Goal: Obtain resource: Download file/media

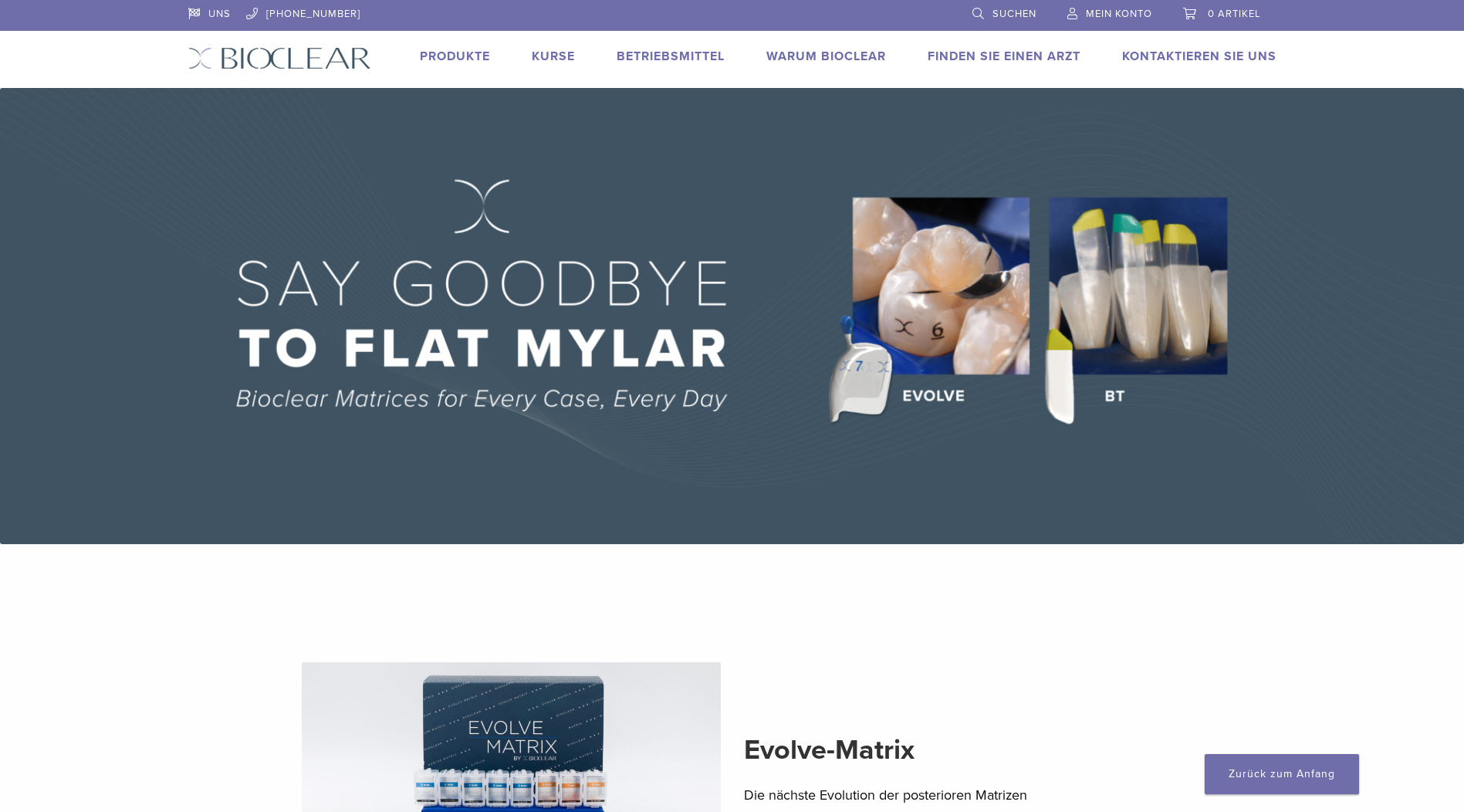
click at [444, 55] on link "Produkte" at bounding box center [455, 56] width 70 height 16
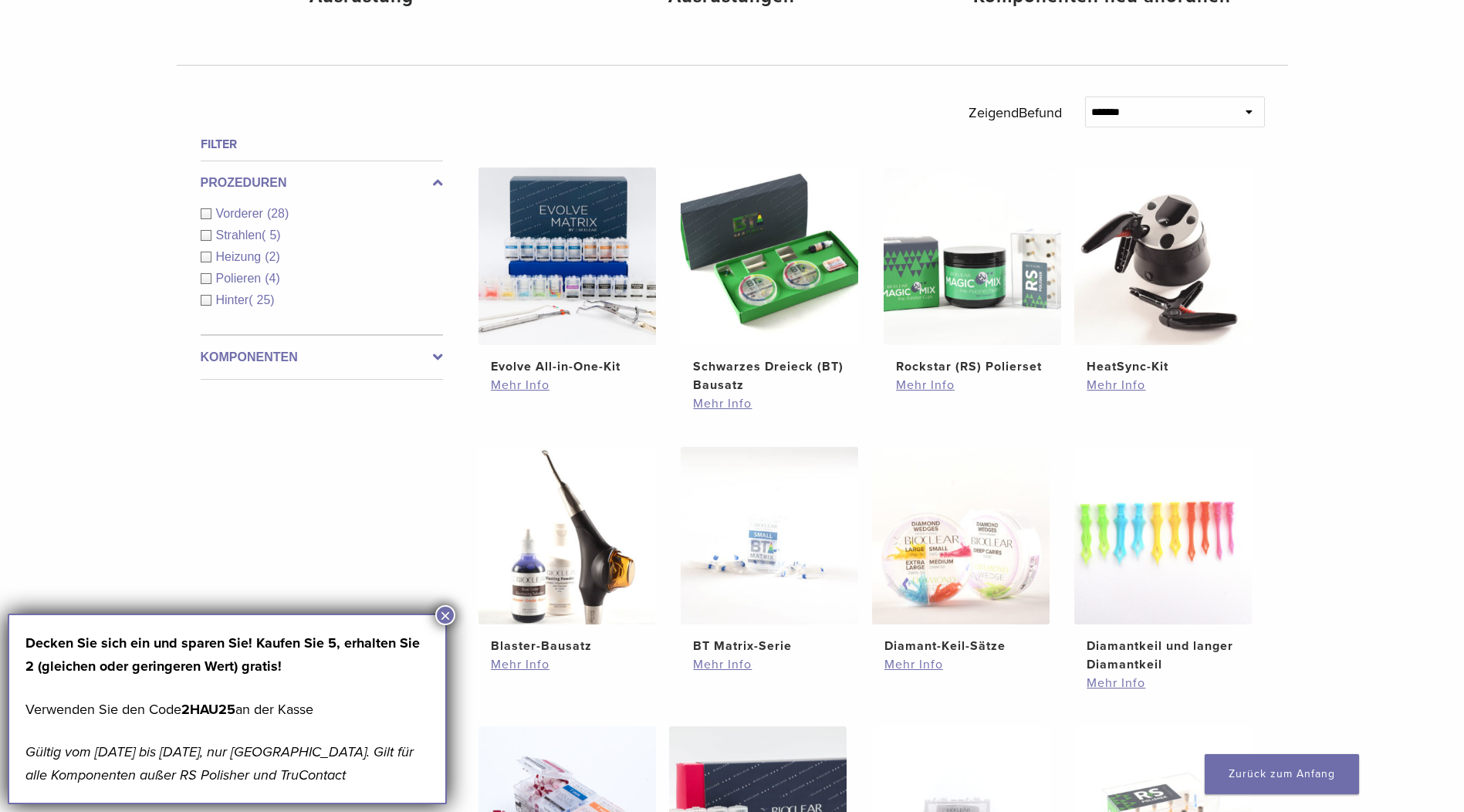
scroll to position [540, 0]
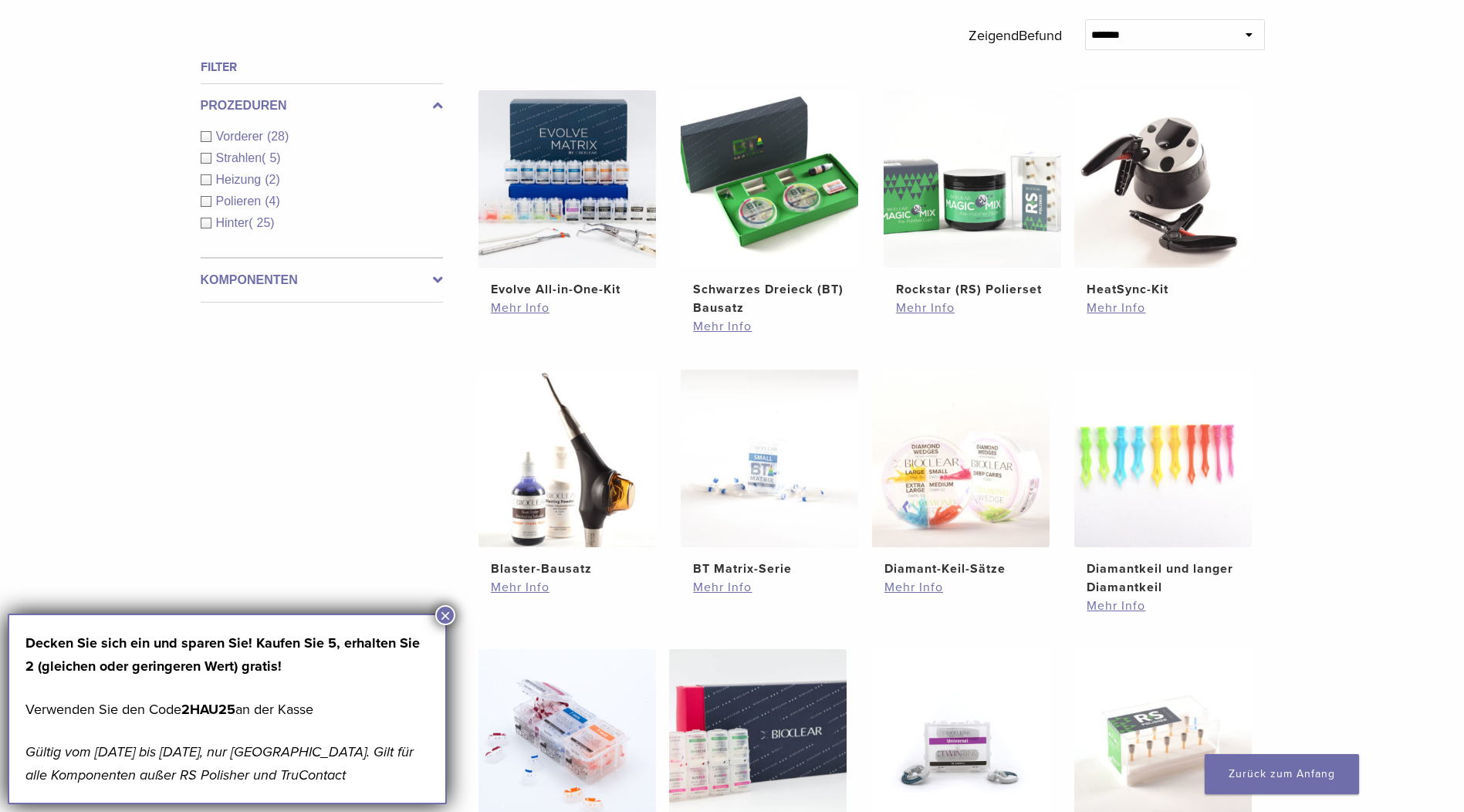
click at [436, 277] on icon at bounding box center [438, 280] width 10 height 18
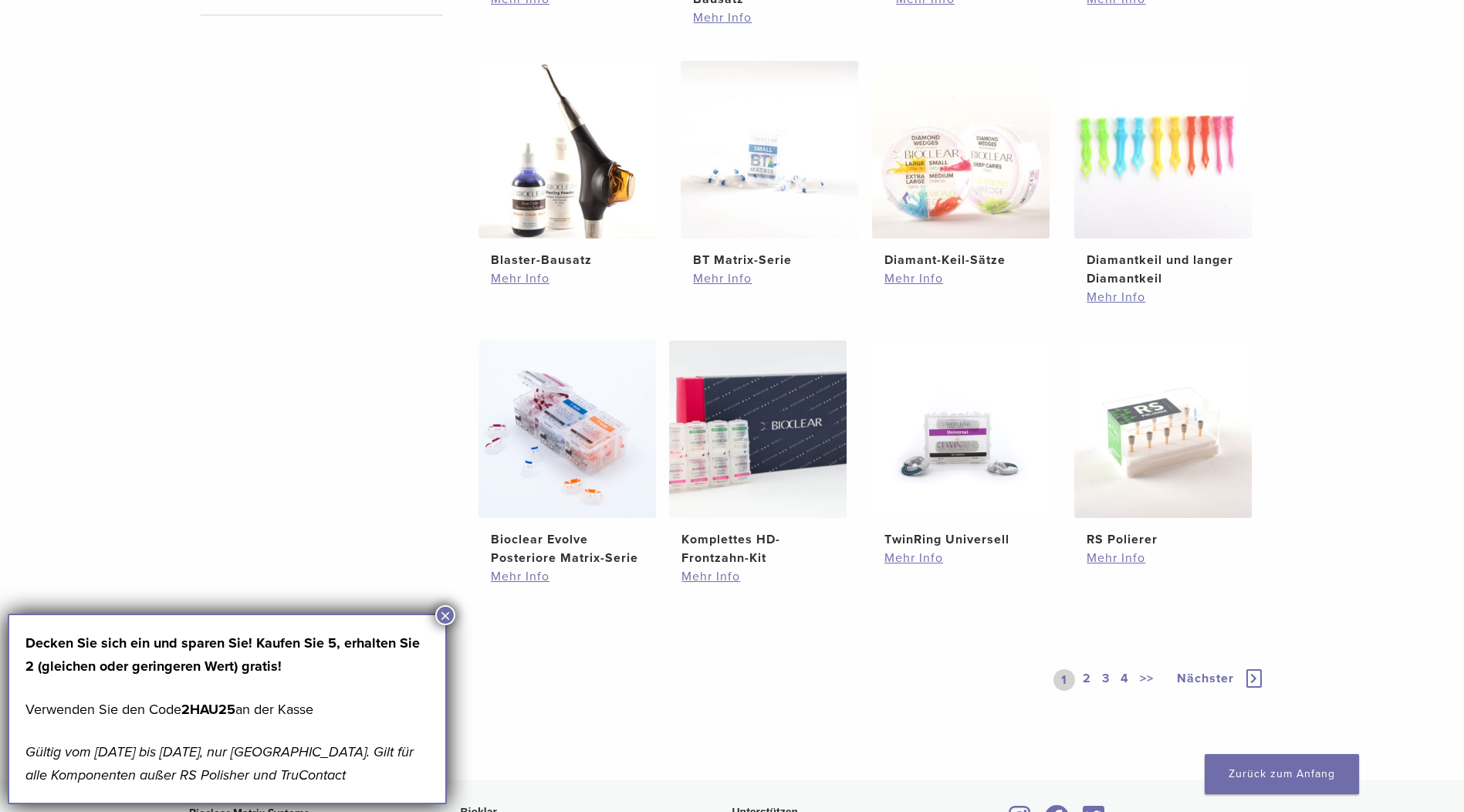
click at [1093, 686] on link "2" at bounding box center [1088, 679] width 15 height 22
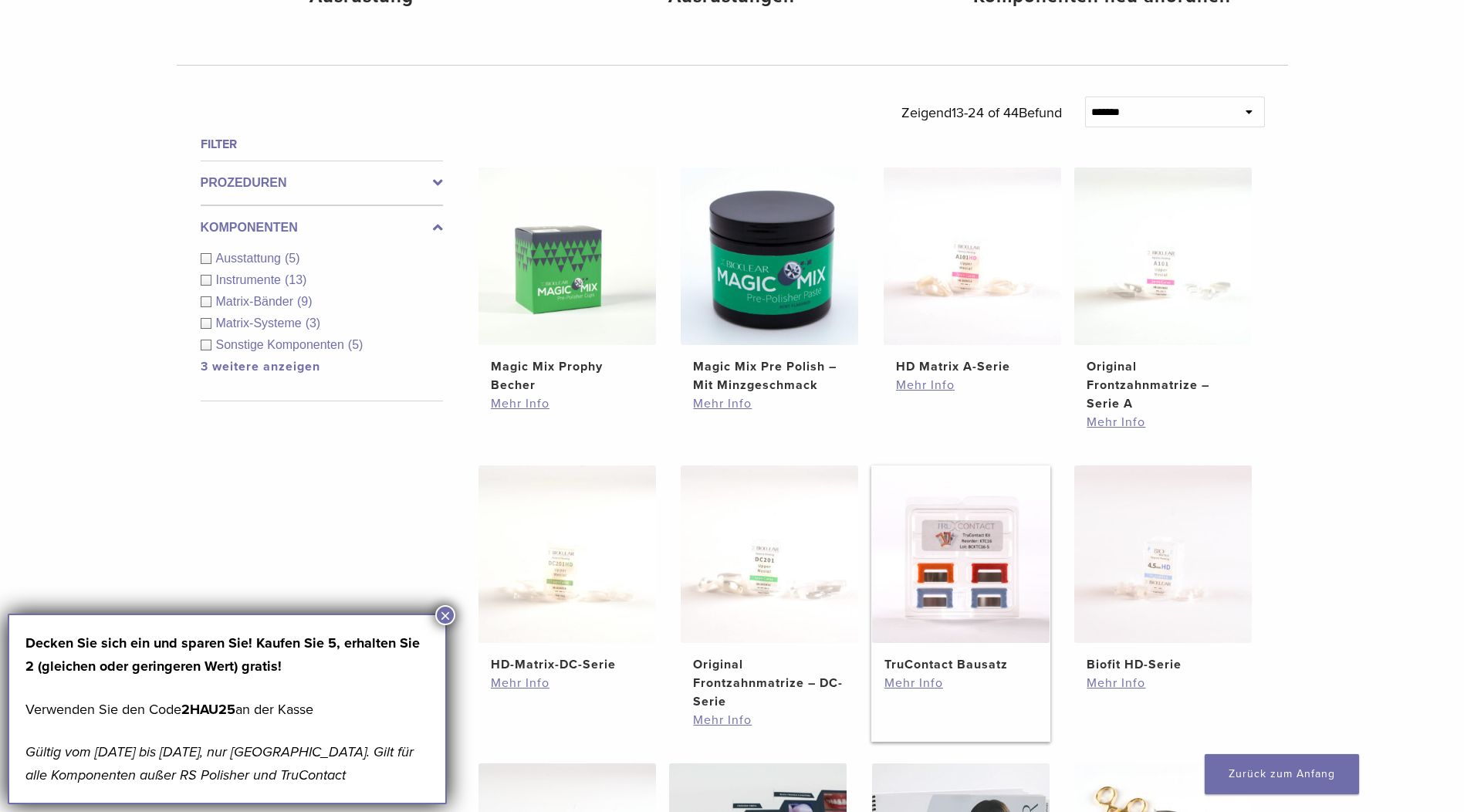
scroll to position [386, 0]
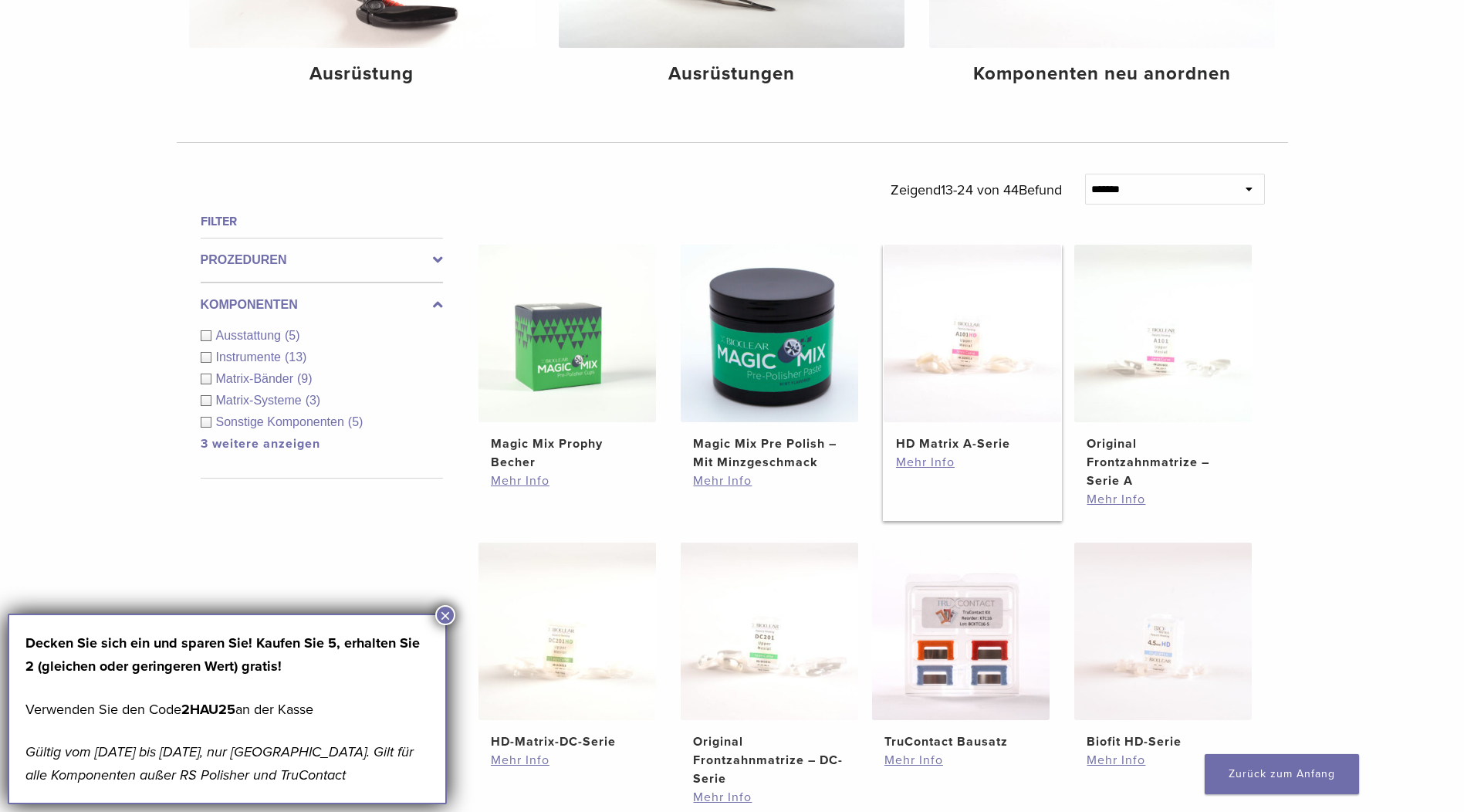
click at [938, 407] on img at bounding box center [972, 333] width 177 height 177
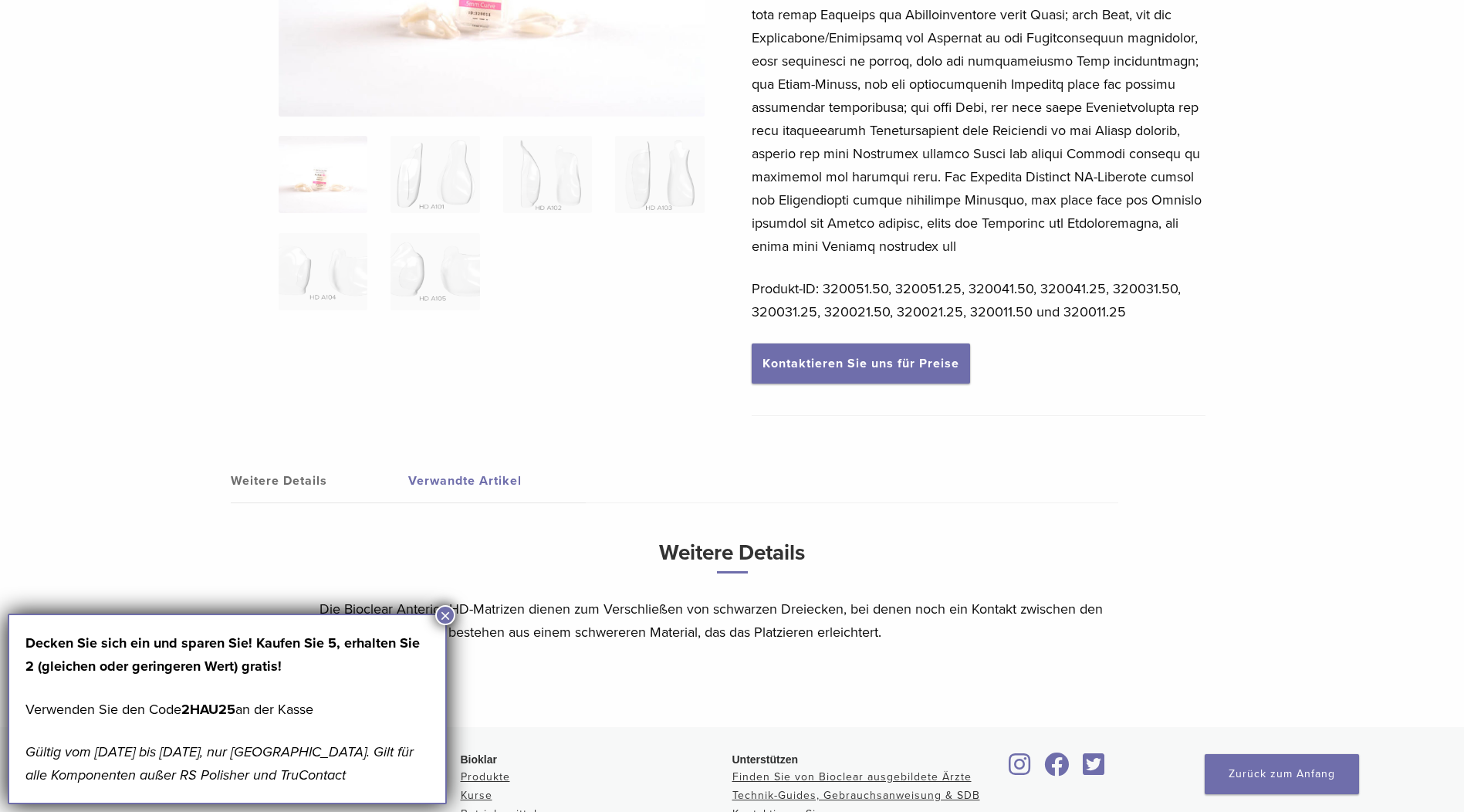
scroll to position [463, 0]
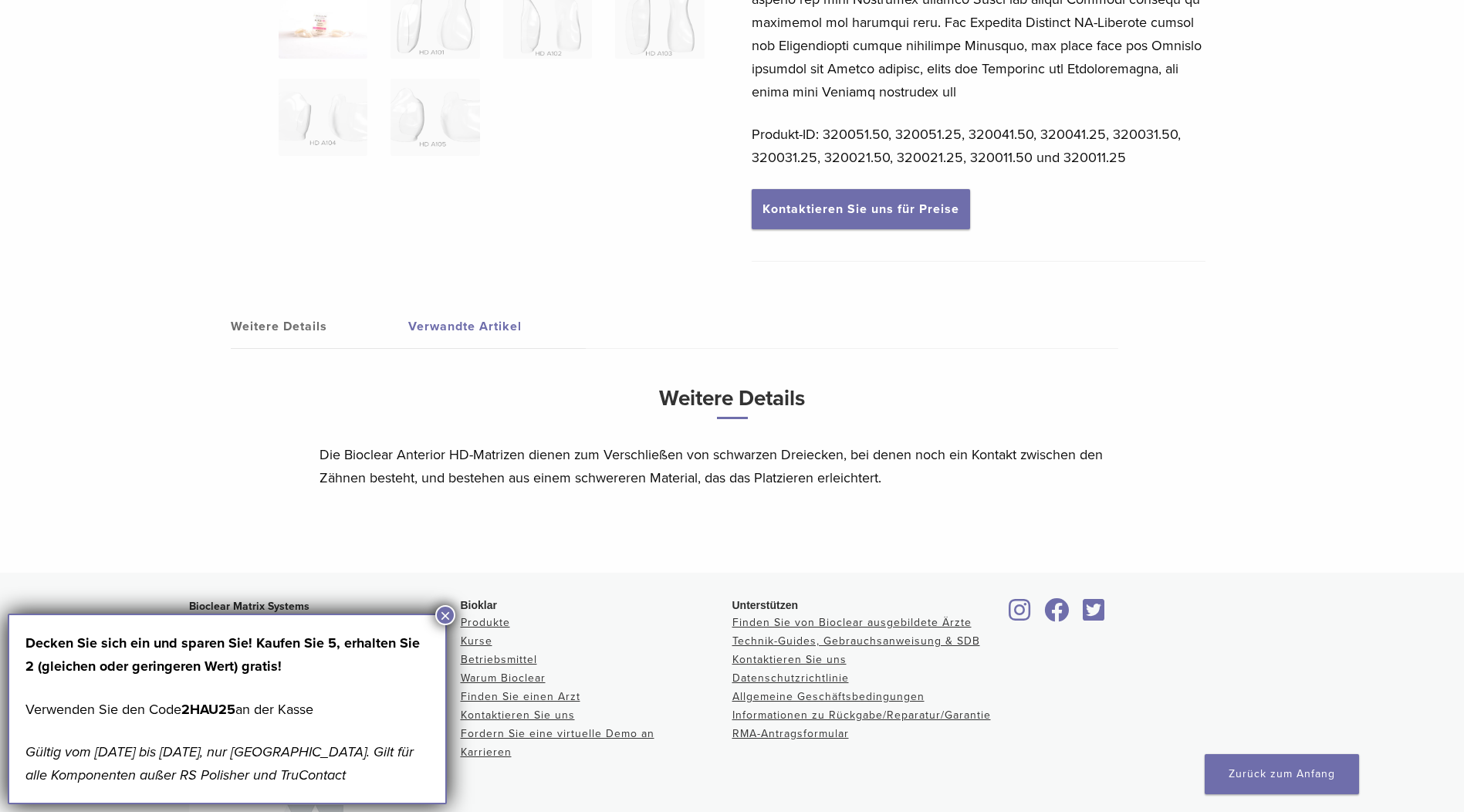
click at [272, 326] on link "Weitere Details" at bounding box center [319, 326] width 177 height 43
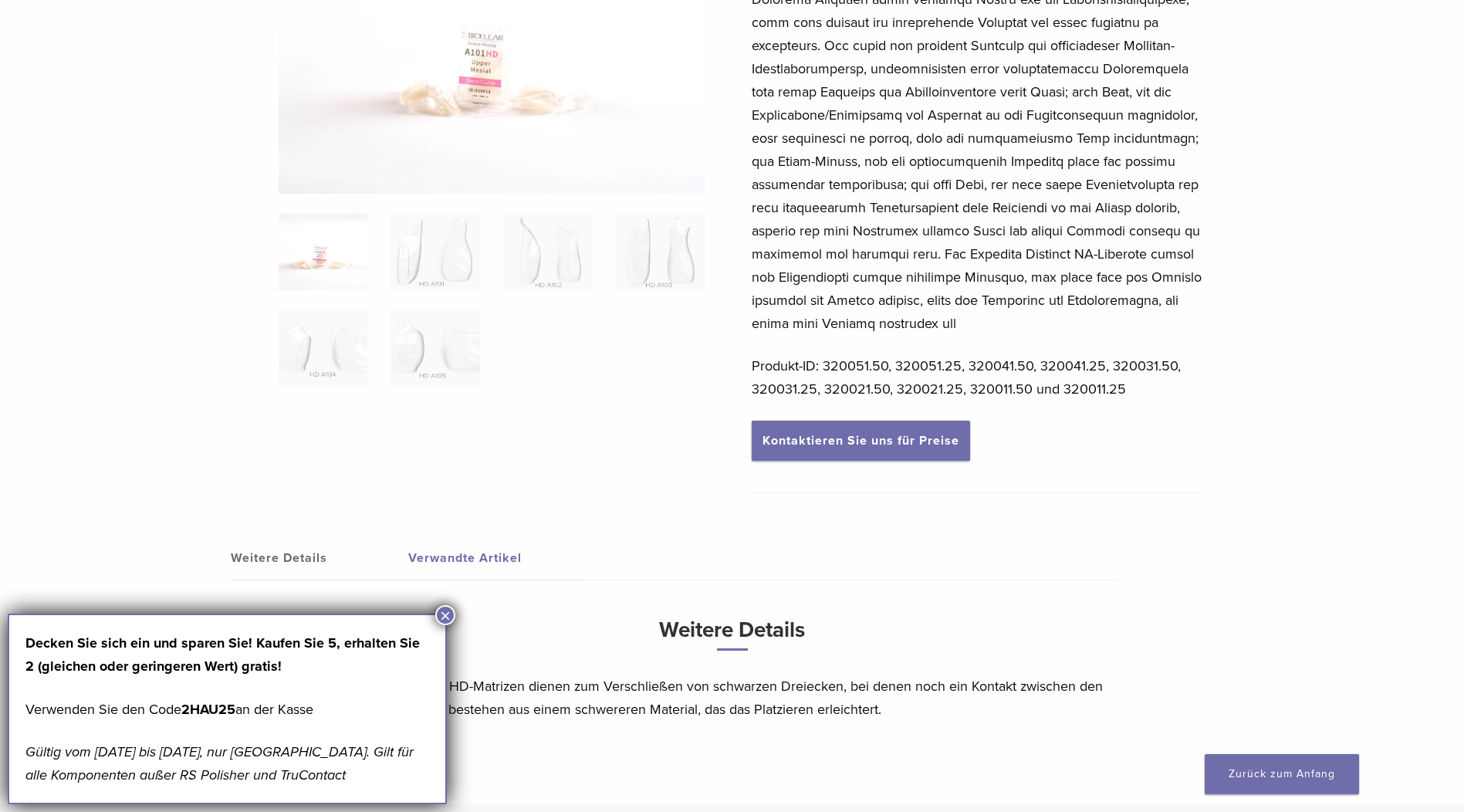
scroll to position [0, 0]
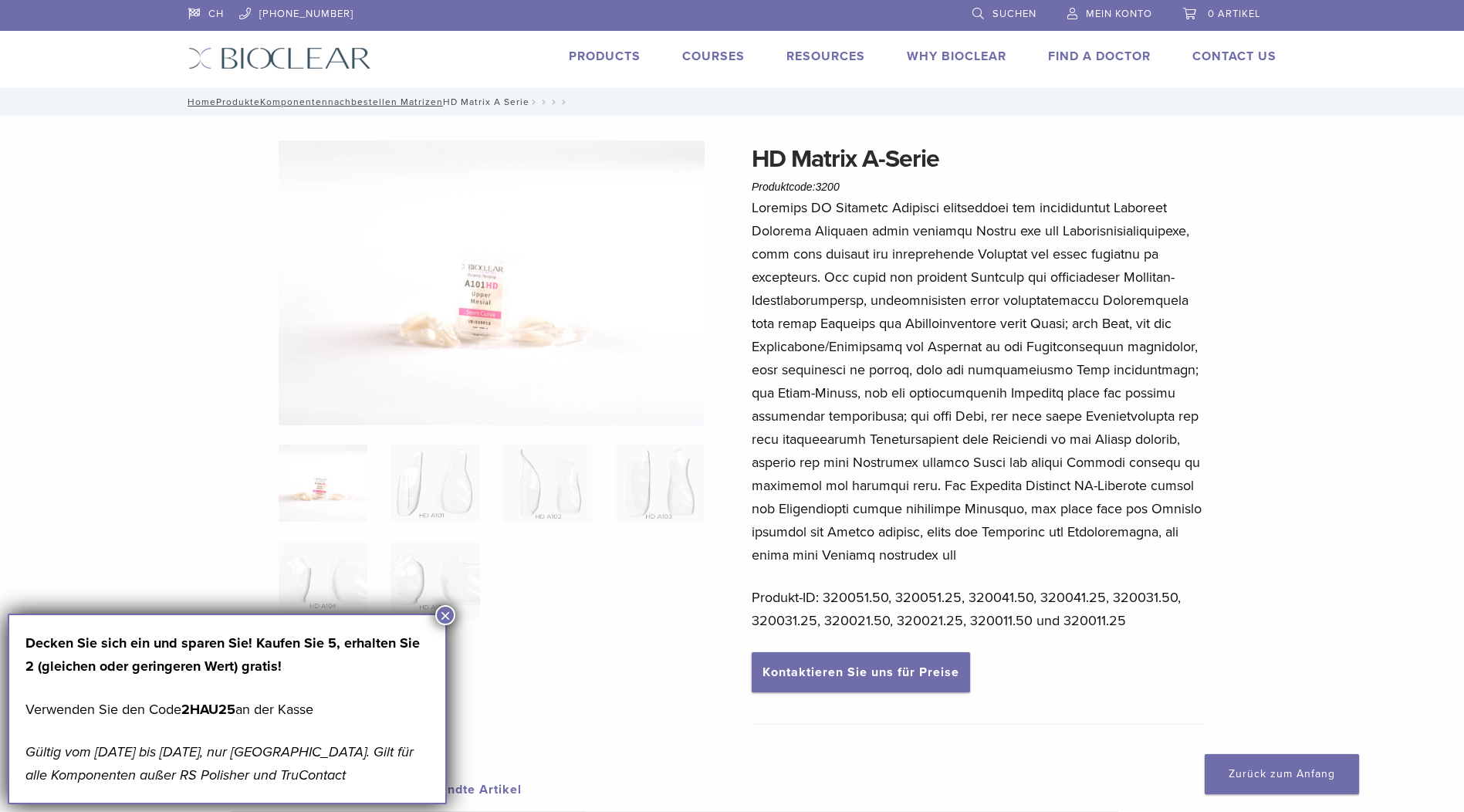
click at [1074, 363] on p at bounding box center [979, 381] width 454 height 370
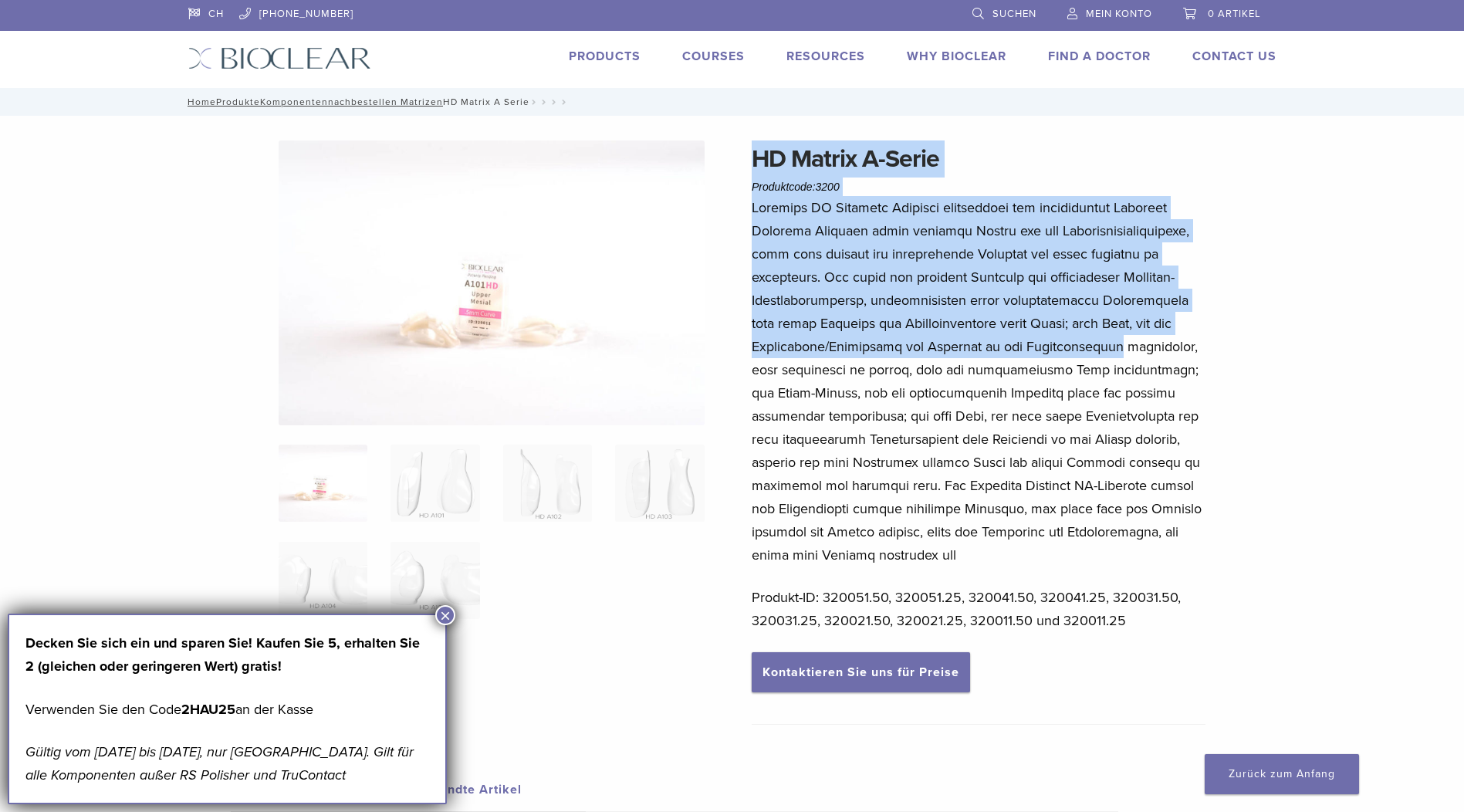
drag, startPoint x: 1104, startPoint y: 346, endPoint x: 727, endPoint y: 184, distance: 410.3
click at [727, 184] on div "HD Matrix A Series Product Code: 3200 $ 75.38 – $ 140.77 Price range: $75.38 th…" at bounding box center [732, 587] width 1112 height 895
click at [1092, 163] on h1 "HD Matrix A-Serie" at bounding box center [979, 158] width 454 height 37
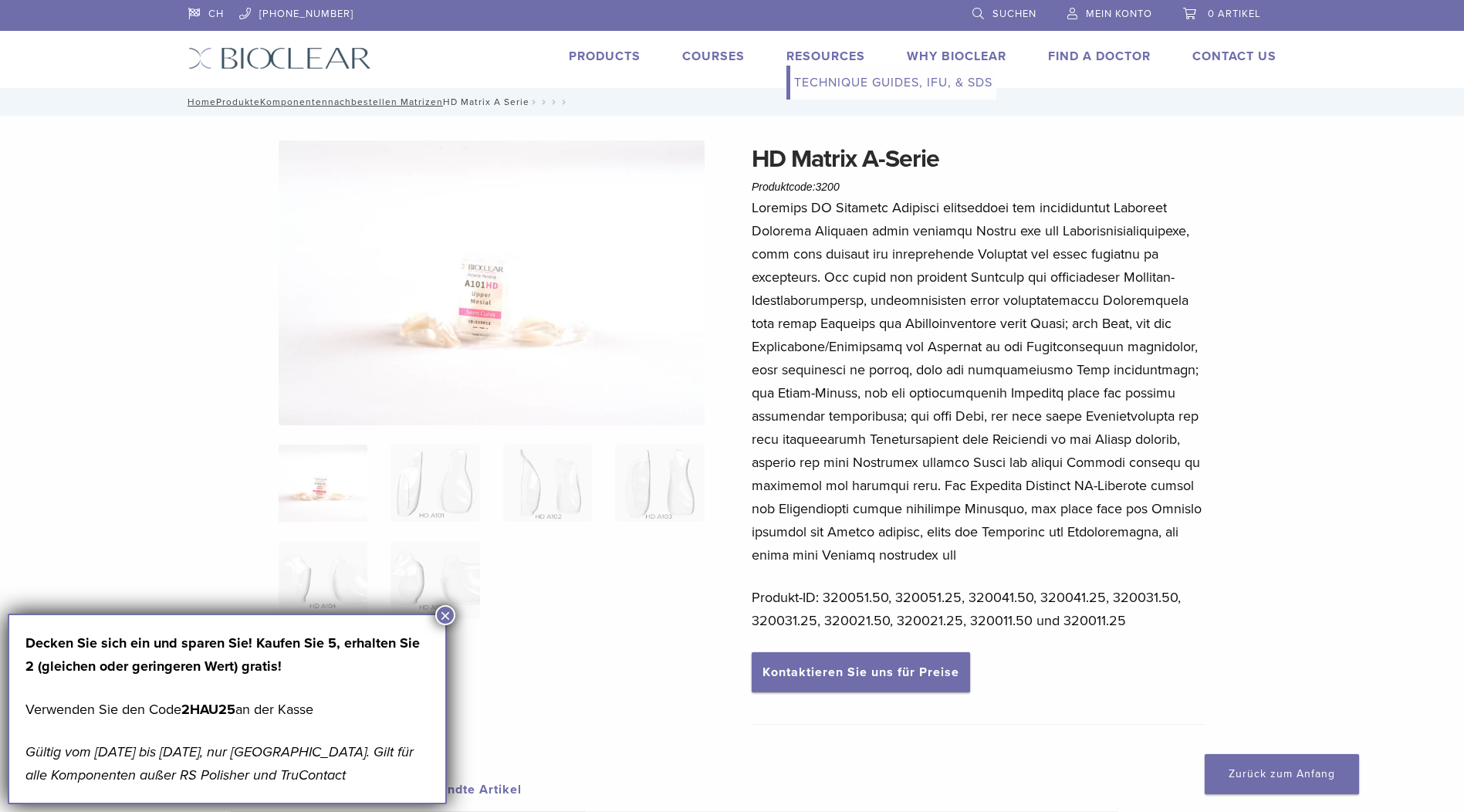
click at [812, 80] on link "Technique Guides, IFU, & SDS" at bounding box center [894, 82] width 206 height 34
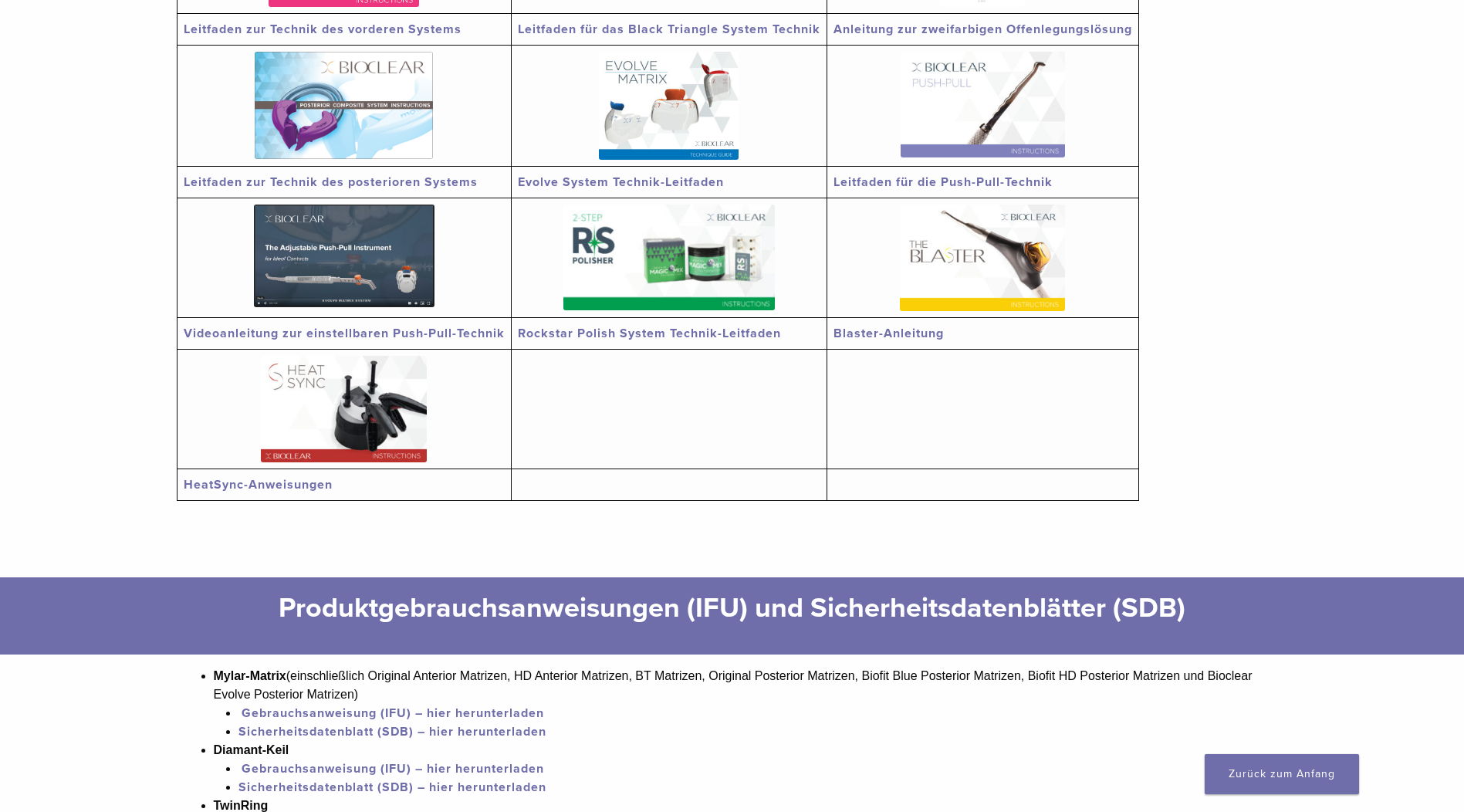
scroll to position [154, 0]
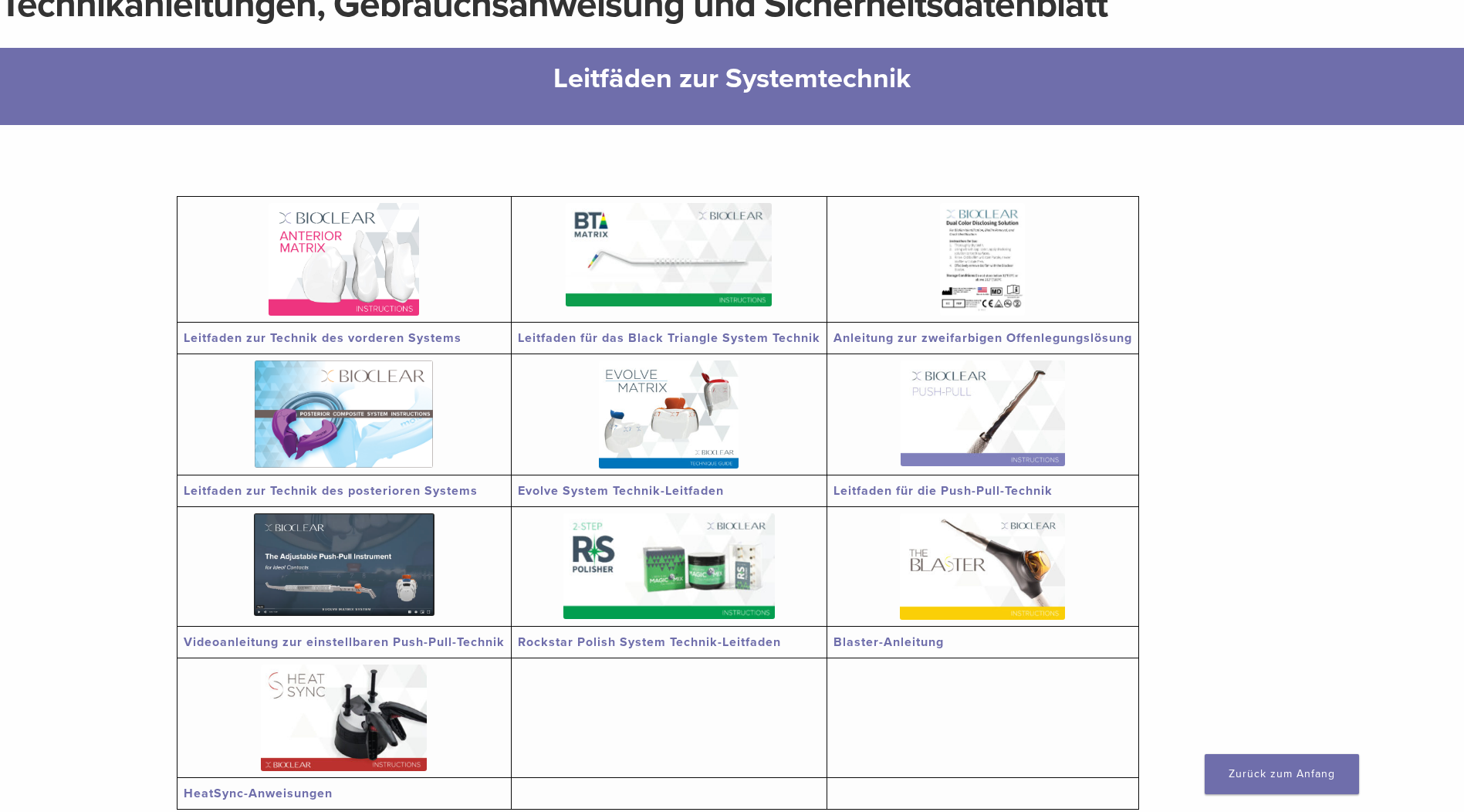
click at [341, 268] on img at bounding box center [344, 259] width 151 height 113
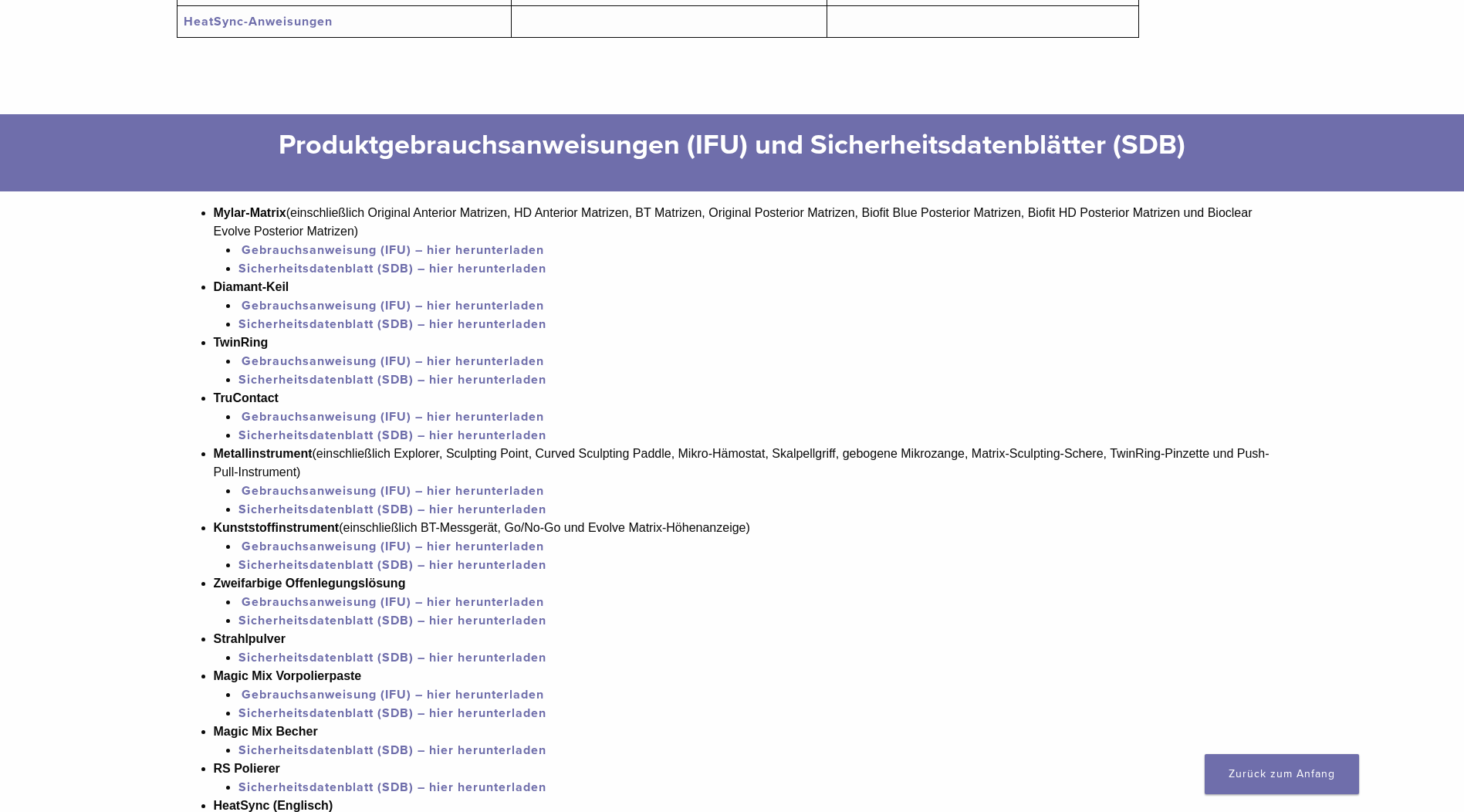
scroll to position [848, 0]
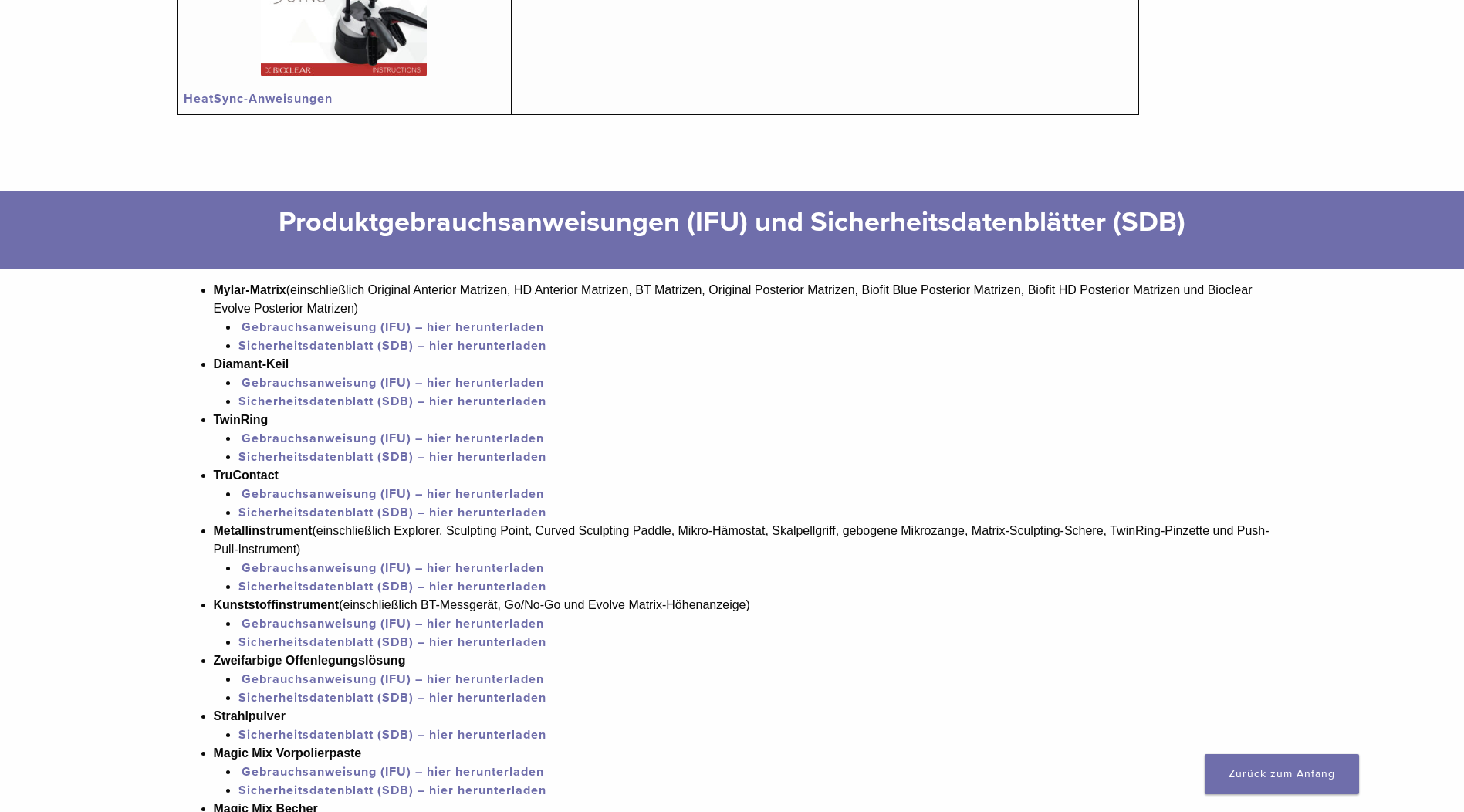
click at [383, 325] on link "Gebrauchsanweisung (IFU) – hier herunterladen" at bounding box center [392, 326] width 303 height 16
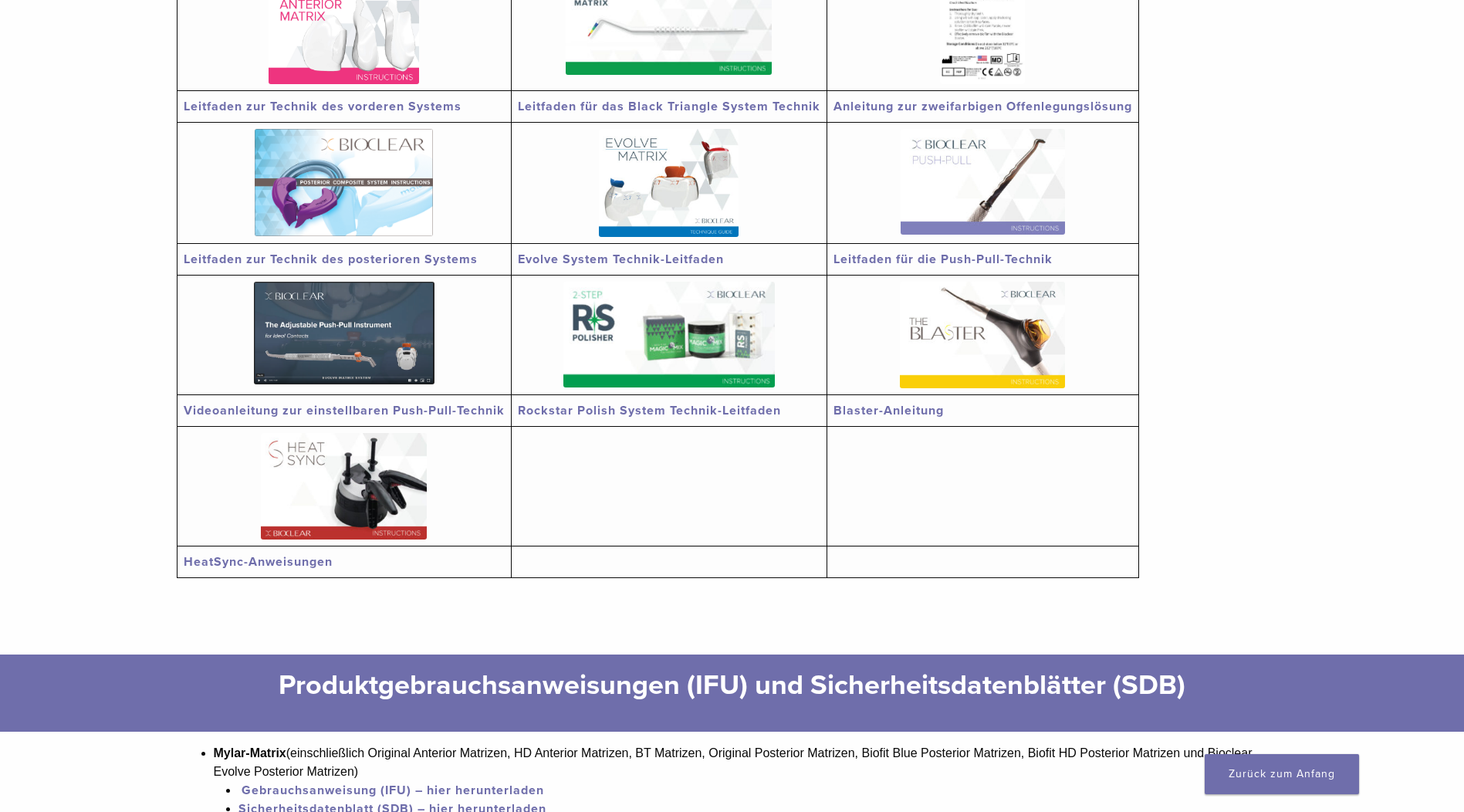
scroll to position [0, 0]
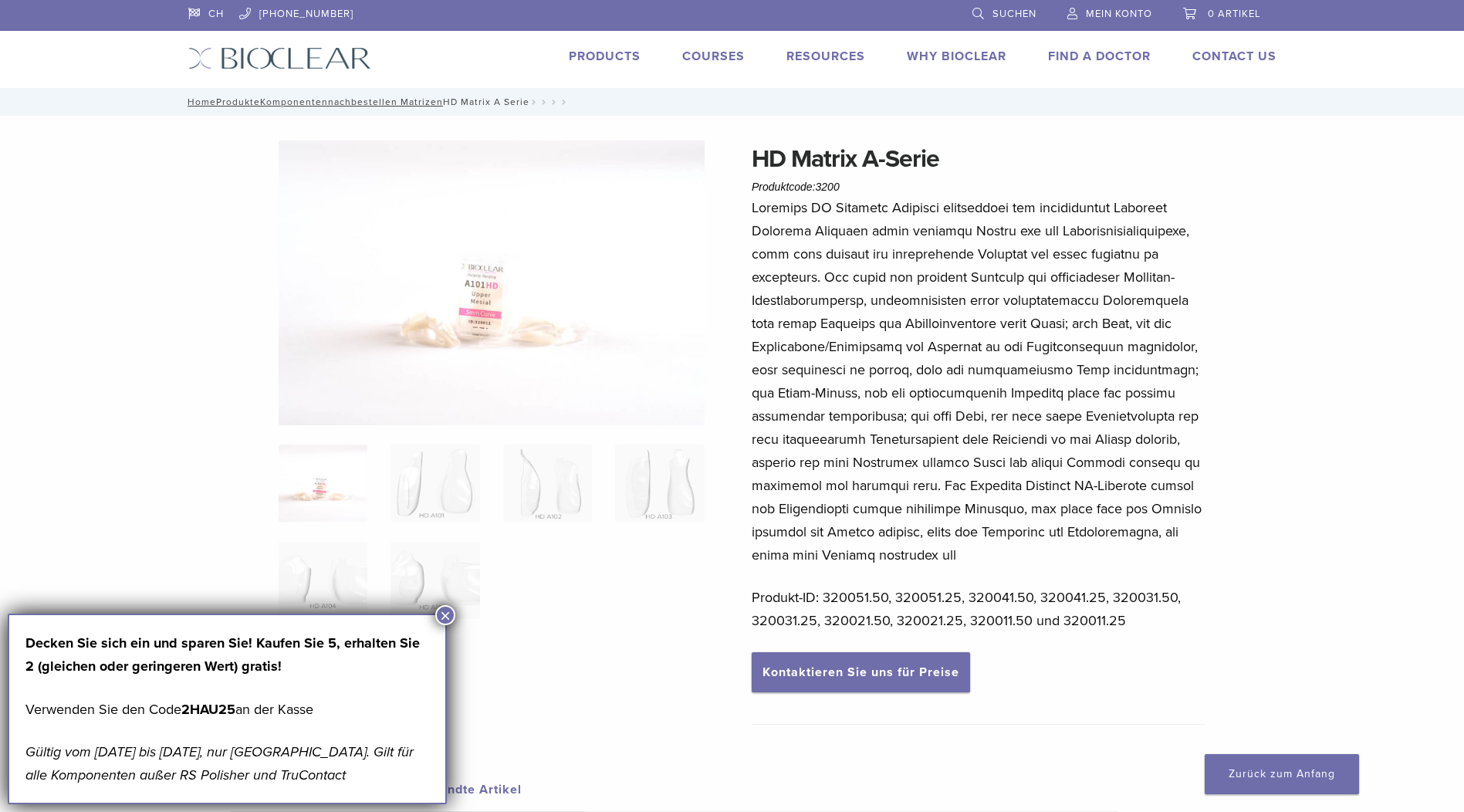
click at [445, 614] on button "×" at bounding box center [445, 615] width 20 height 20
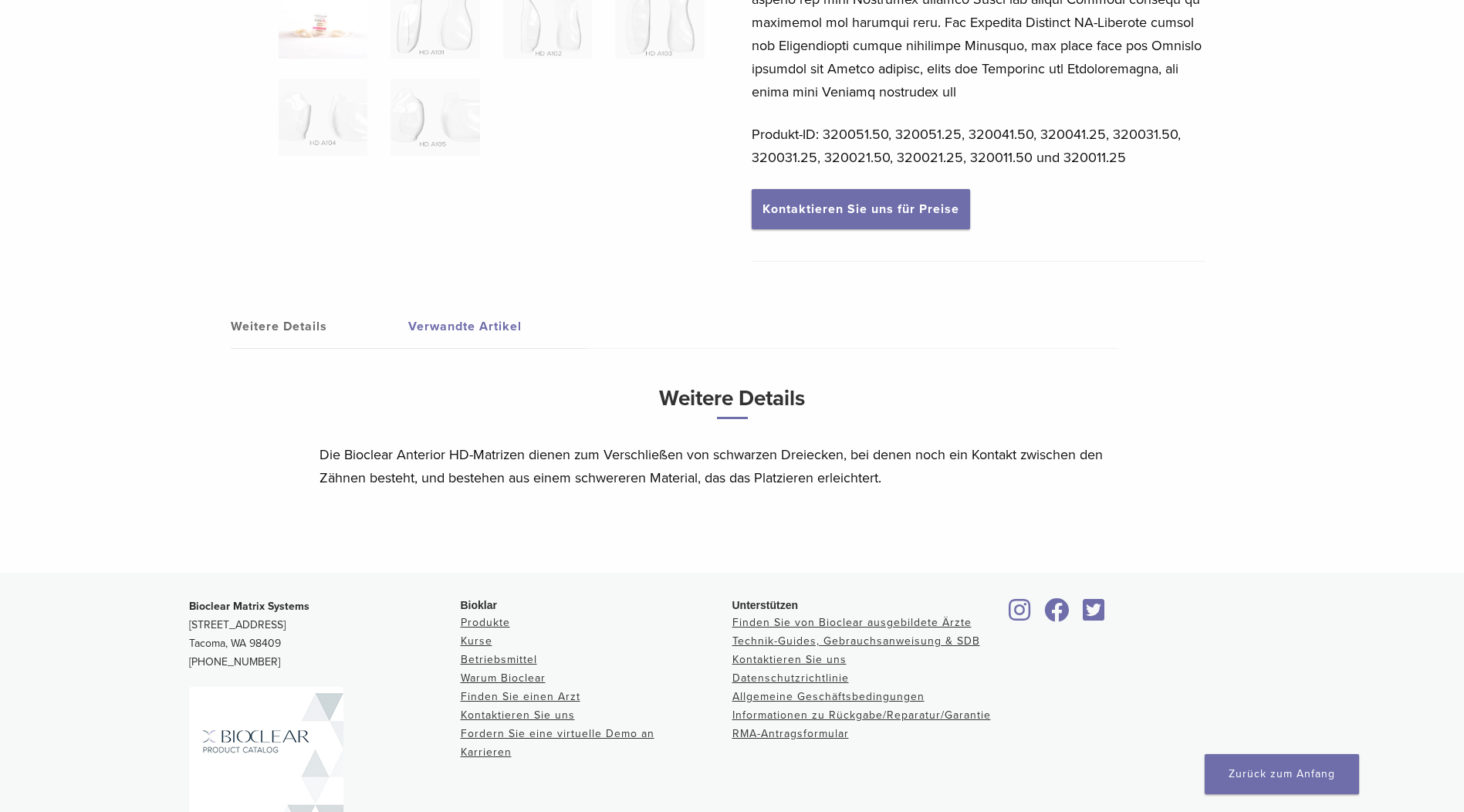
scroll to position [592, 0]
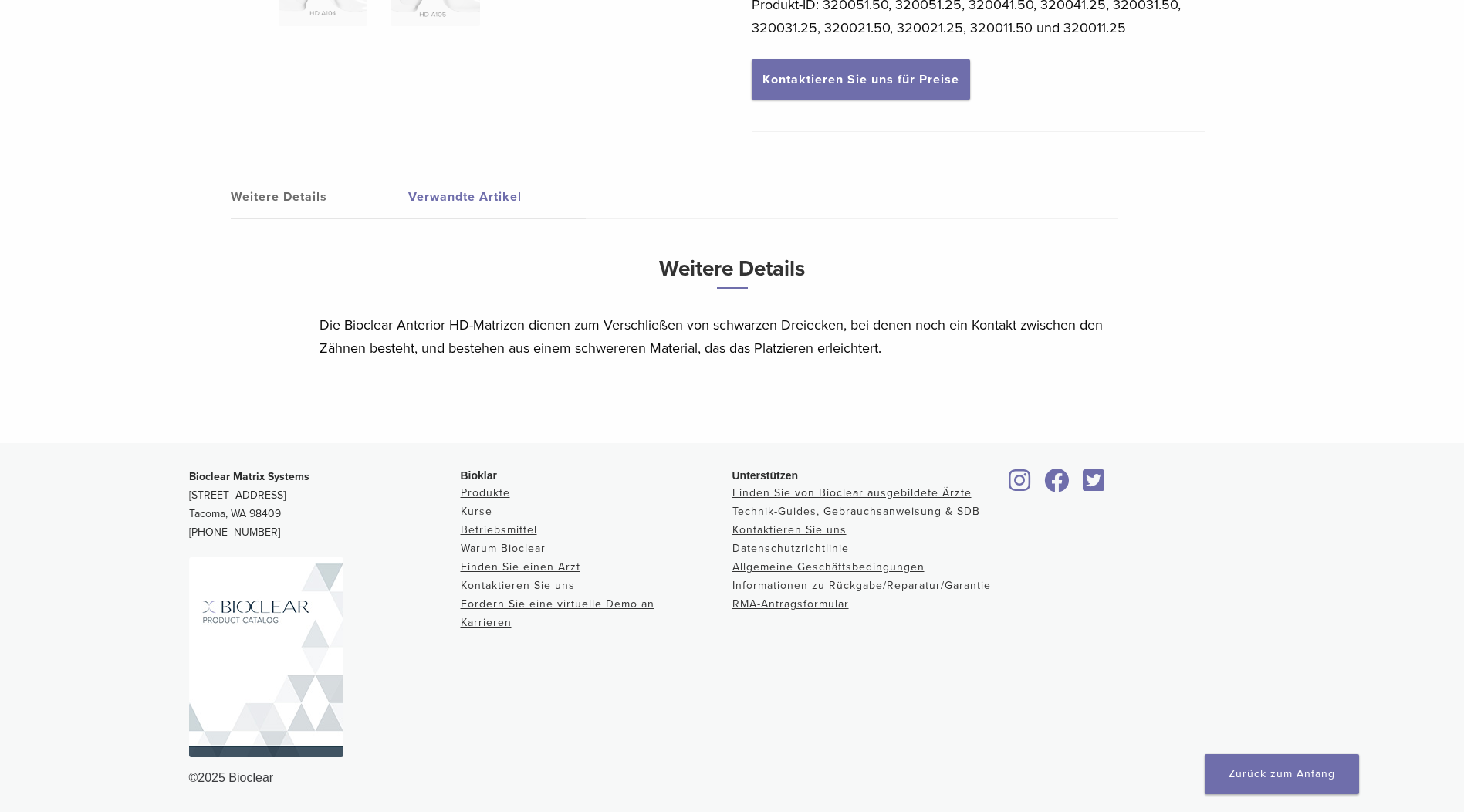
click at [801, 516] on link "Technik-Guides, Gebrauchsanweisung & SDB" at bounding box center [856, 511] width 248 height 13
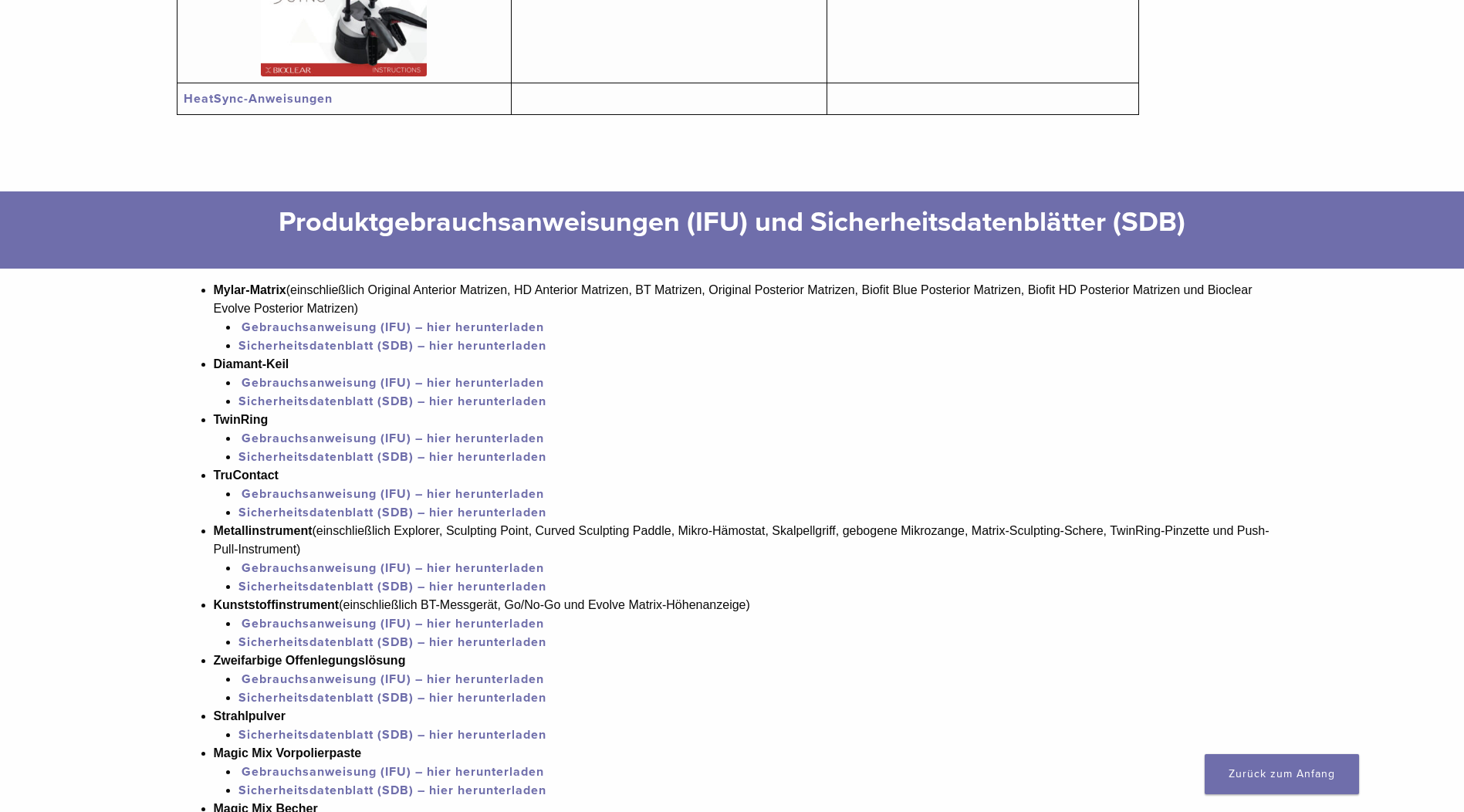
scroll to position [926, 0]
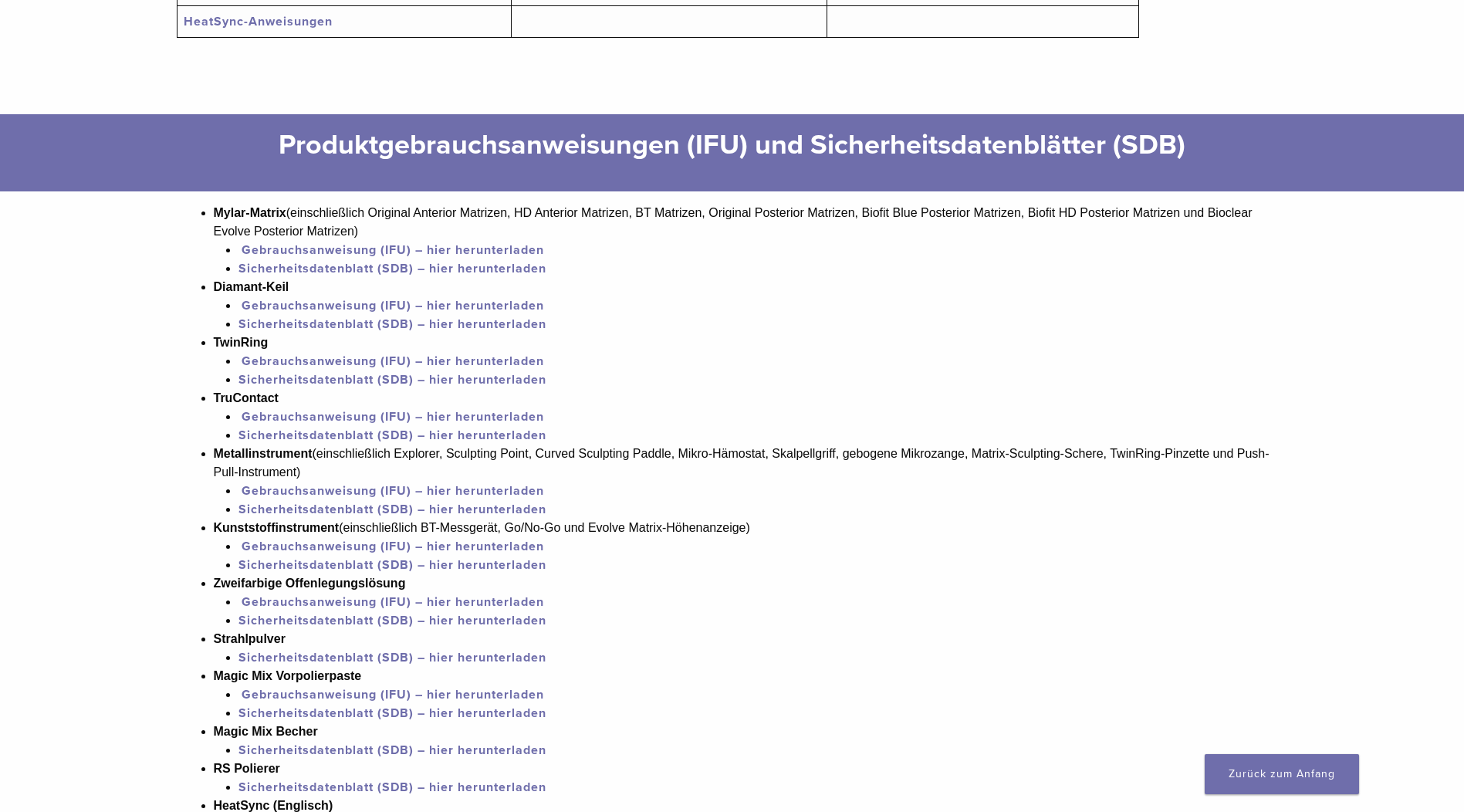
click at [310, 266] on link "Sicherheitsdatenblatt (SDB) – hier herunterladen" at bounding box center [393, 268] width 308 height 16
